Goal: Find specific page/section: Find specific page/section

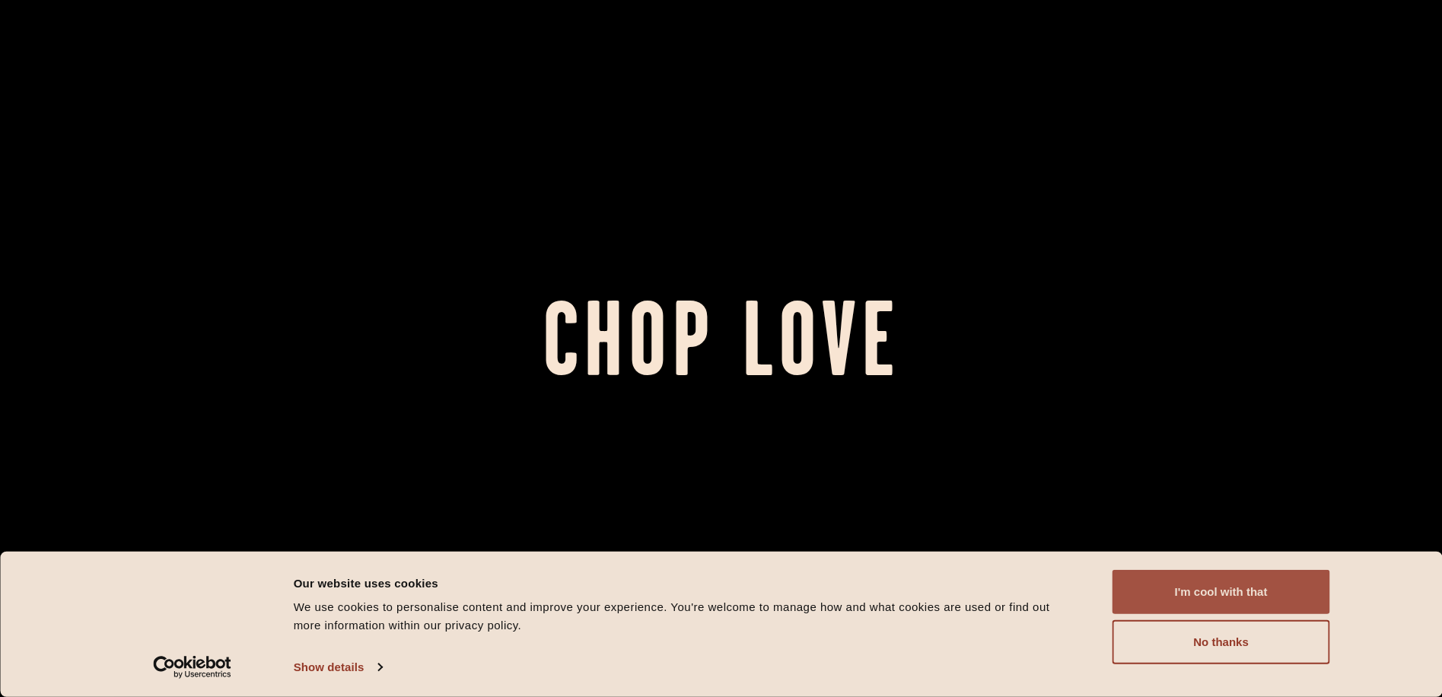
click at [1227, 582] on button "I'm cool with that" at bounding box center [1222, 592] width 218 height 44
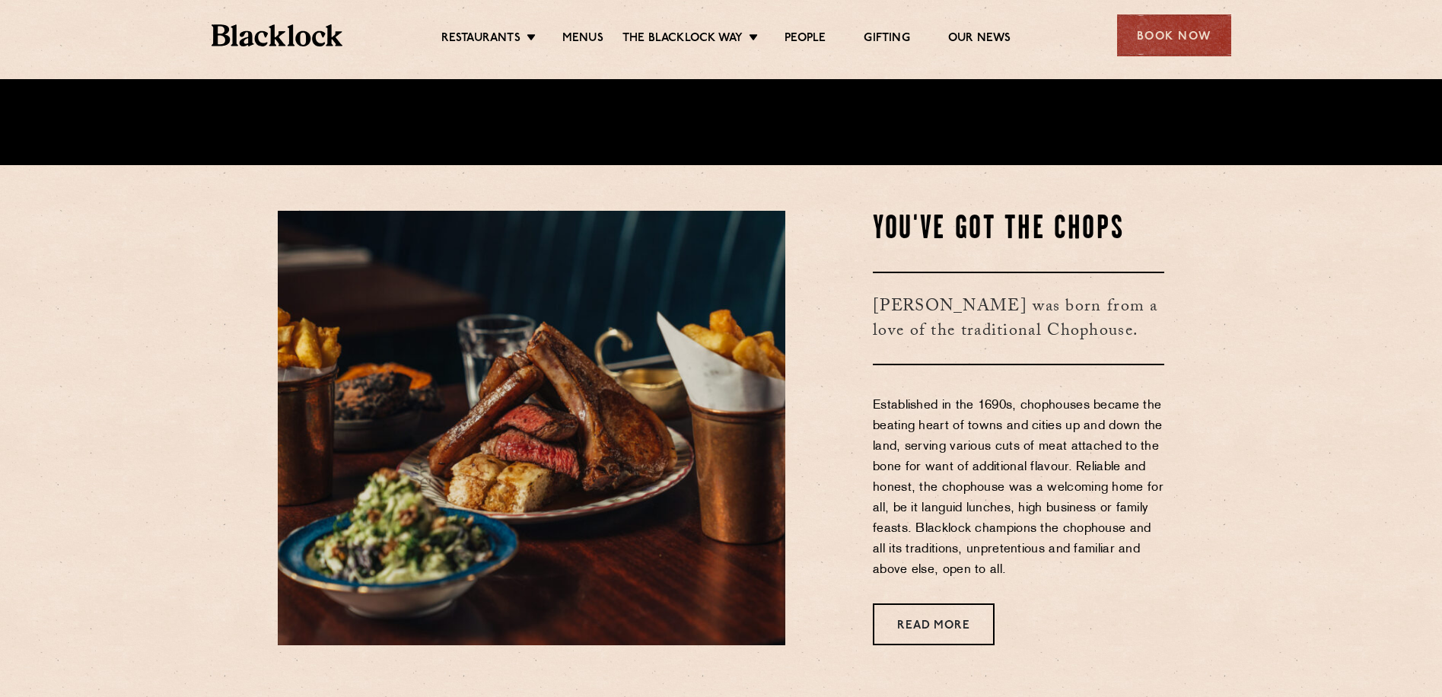
scroll to position [533, 0]
click at [594, 33] on link "Menus" at bounding box center [583, 39] width 41 height 17
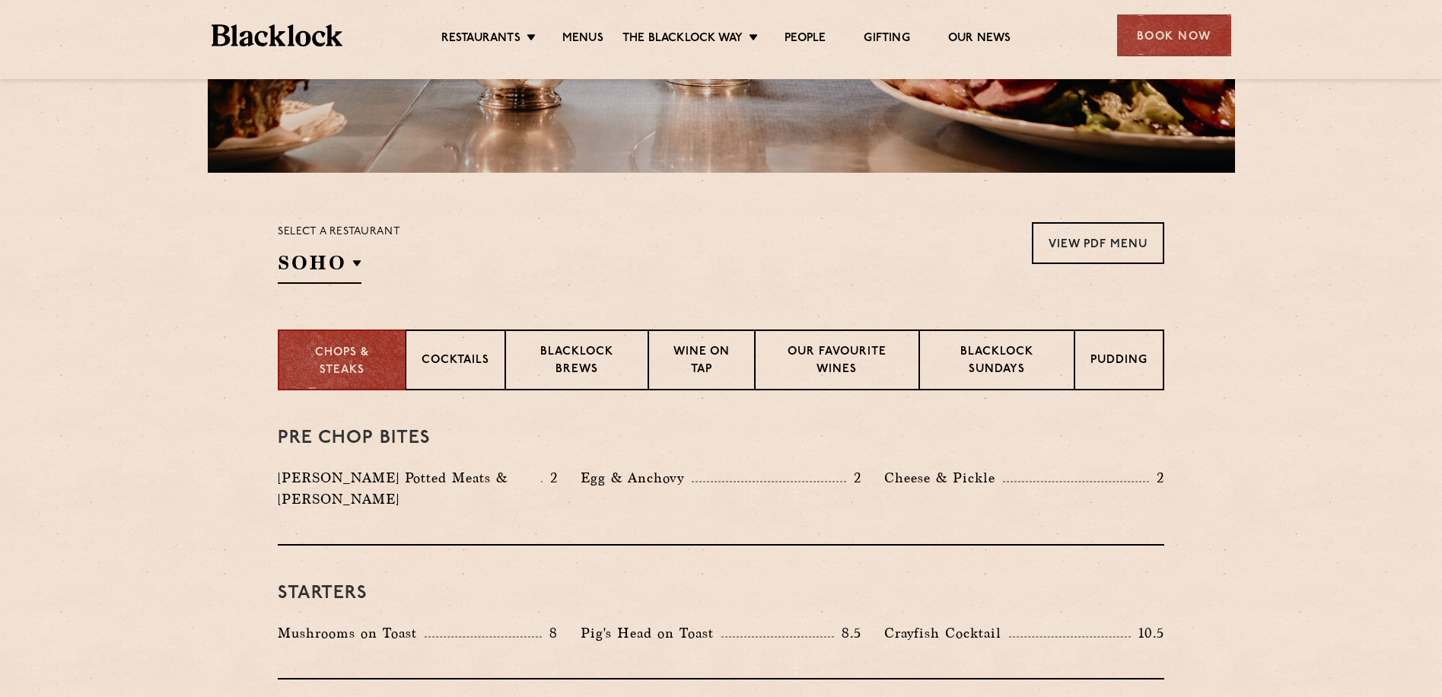
scroll to position [381, 0]
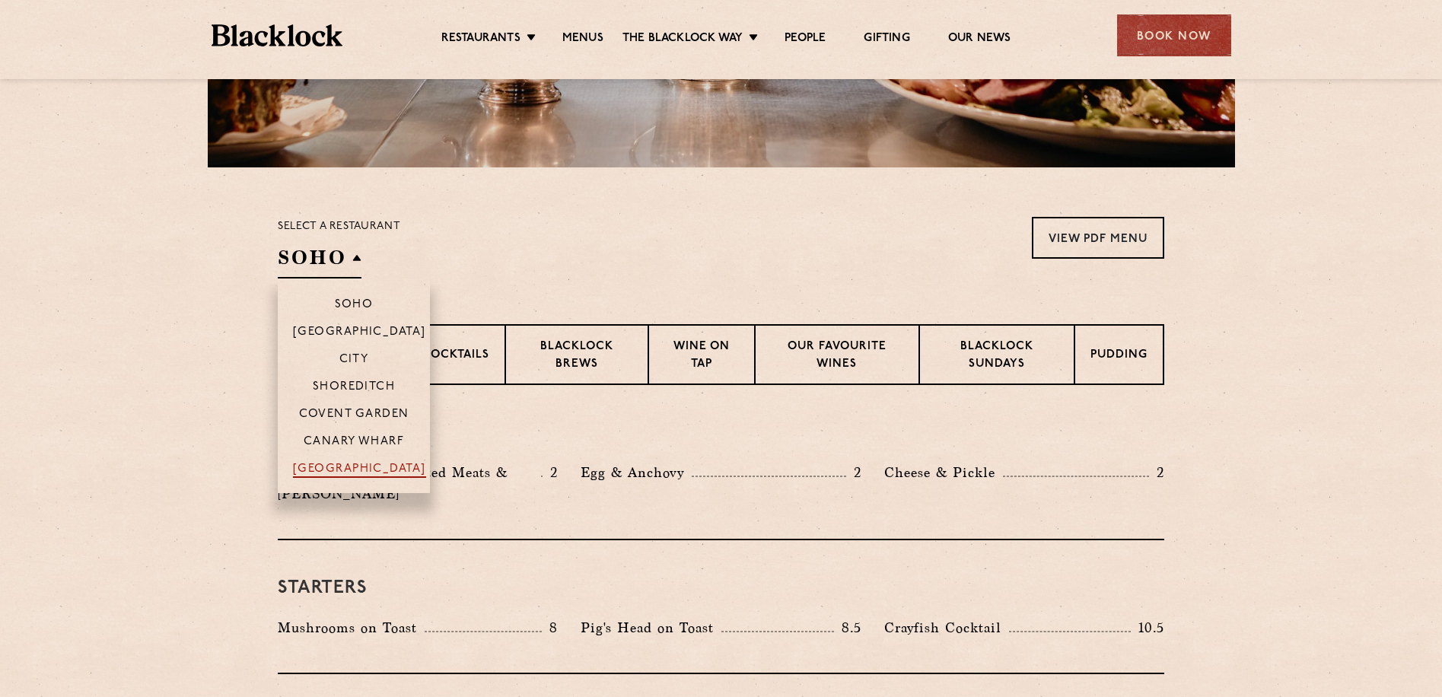
click at [362, 464] on p "[GEOGRAPHIC_DATA]" at bounding box center [359, 470] width 133 height 15
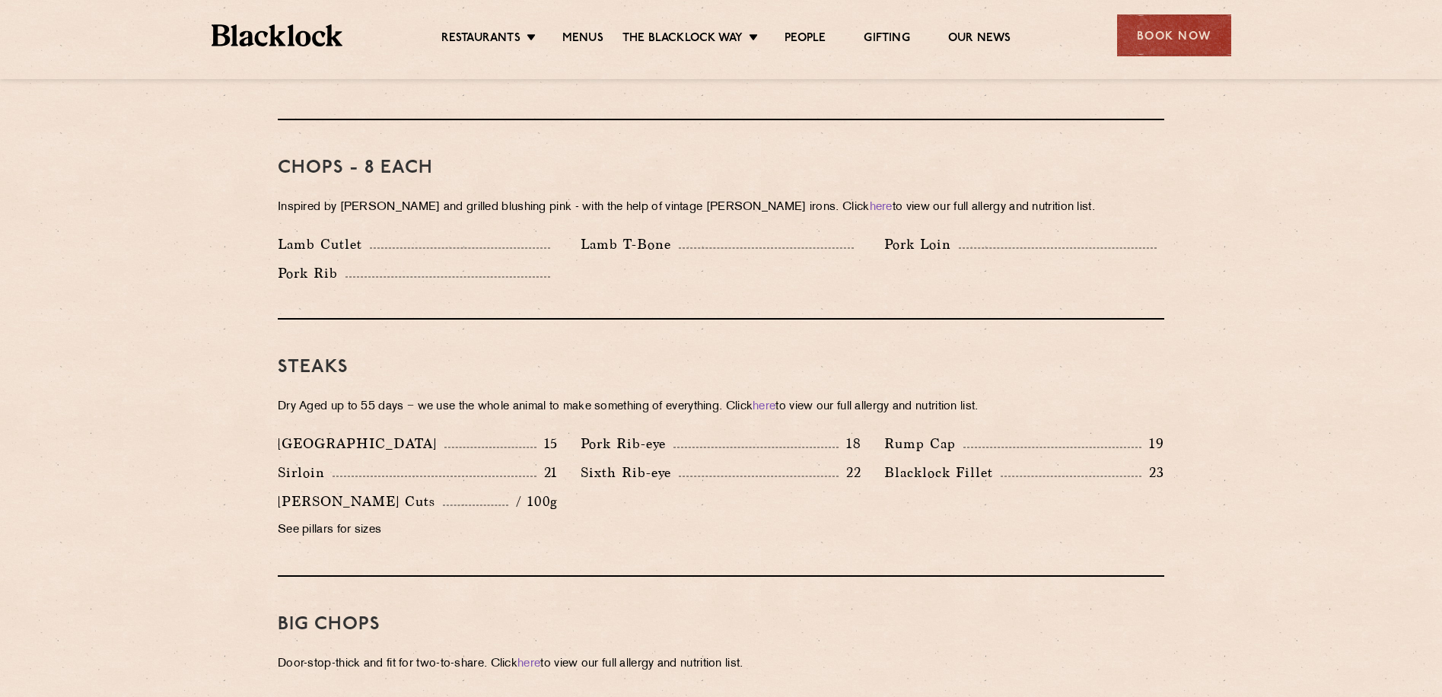
scroll to position [1218, 0]
